Goal: Use online tool/utility: Utilize a website feature to perform a specific function

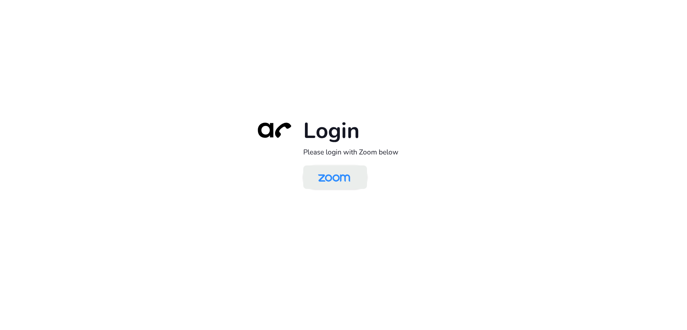
click at [347, 181] on img at bounding box center [334, 178] width 46 height 22
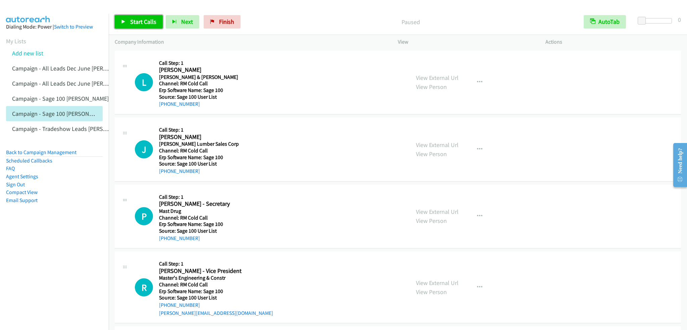
click at [148, 18] on span "Start Calls" at bounding box center [143, 22] width 26 height 8
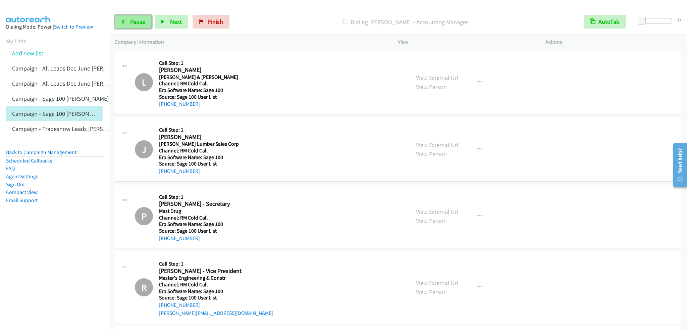
click at [127, 20] on link "Pause" at bounding box center [133, 21] width 37 height 13
click at [132, 20] on span "Start Calls" at bounding box center [143, 22] width 26 height 8
click at [129, 21] on link "Pause" at bounding box center [133, 21] width 37 height 13
click at [146, 18] on span "Start Calls" at bounding box center [143, 22] width 26 height 8
click at [158, 18] on button "Next" at bounding box center [172, 21] width 34 height 13
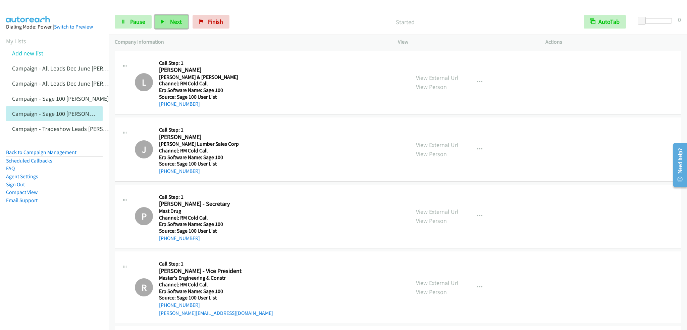
click at [182, 23] on button "Next" at bounding box center [172, 21] width 34 height 13
click at [166, 25] on button "Next" at bounding box center [172, 21] width 34 height 13
click at [131, 17] on link "Pause" at bounding box center [133, 21] width 37 height 13
click at [132, 20] on span "Start Calls" at bounding box center [143, 22] width 26 height 8
